Goal: Information Seeking & Learning: Learn about a topic

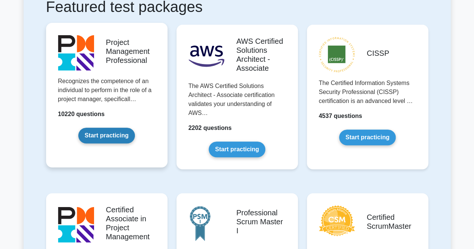
scroll to position [150, 0]
click at [115, 136] on link "Start practicing" at bounding box center [106, 136] width 57 height 16
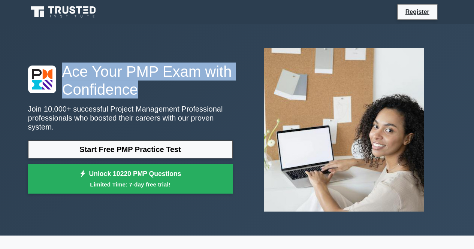
drag, startPoint x: 139, startPoint y: 98, endPoint x: 58, endPoint y: 77, distance: 83.2
click at [58, 77] on h1 "Ace Your PMP Exam with Confidence" at bounding box center [130, 81] width 205 height 36
drag, startPoint x: 124, startPoint y: 93, endPoint x: 136, endPoint y: 94, distance: 11.4
click at [125, 93] on h1 "Ace Your PMP Exam with Confidence" at bounding box center [130, 81] width 205 height 36
click at [137, 96] on h1 "Ace Your PMP Exam with Confidence" at bounding box center [130, 81] width 205 height 36
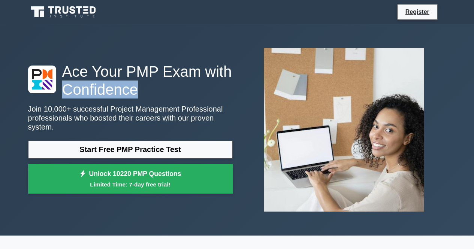
drag, startPoint x: 135, startPoint y: 100, endPoint x: 63, endPoint y: 89, distance: 73.5
click at [63, 89] on h1 "Ace Your PMP Exam with Confidence" at bounding box center [130, 81] width 205 height 36
click at [74, 82] on h1 "Ace Your PMP Exam with Confidence" at bounding box center [130, 81] width 205 height 36
click at [79, 34] on div "Ace Your PMP Exam with Confidence Join 10,000+ successful Project Management Pr…" at bounding box center [237, 130] width 427 height 212
click at [124, 46] on div "Ace Your PMP Exam with Confidence Join 10,000+ successful Project Management Pr…" at bounding box center [237, 130] width 427 height 176
